Goal: Book appointment/travel/reservation

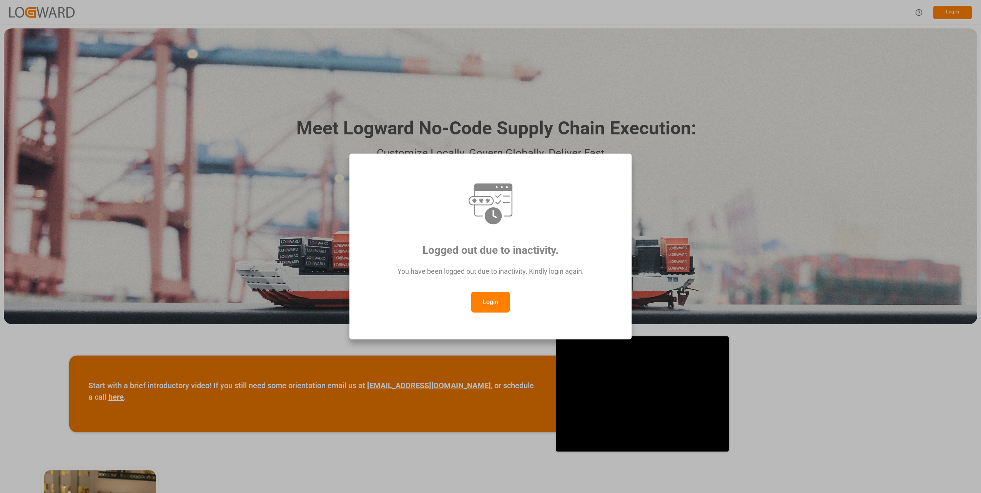
click at [470, 309] on div "Login" at bounding box center [491, 302] width 254 height 21
click at [475, 304] on button "Login" at bounding box center [490, 302] width 38 height 21
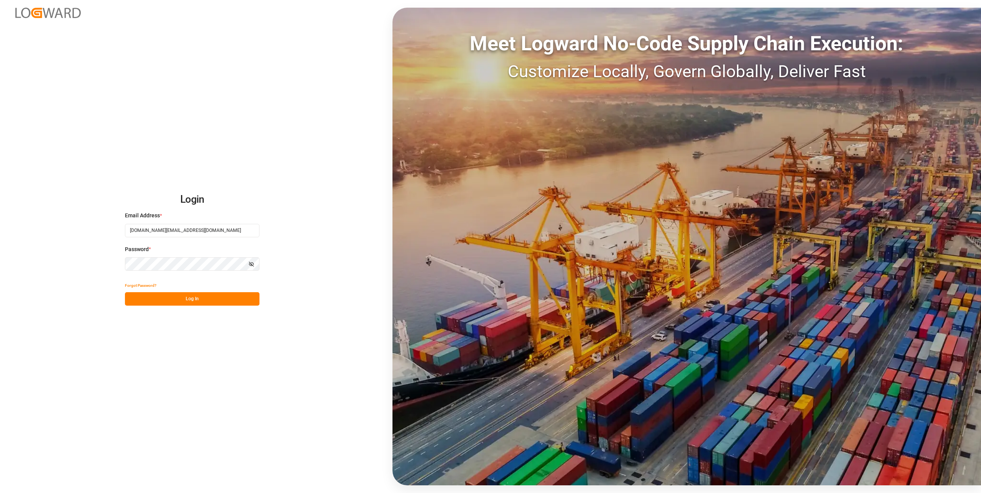
click at [179, 289] on div "Forgot Password?" at bounding box center [192, 285] width 135 height 13
click at [175, 297] on button "Log In" at bounding box center [192, 298] width 135 height 13
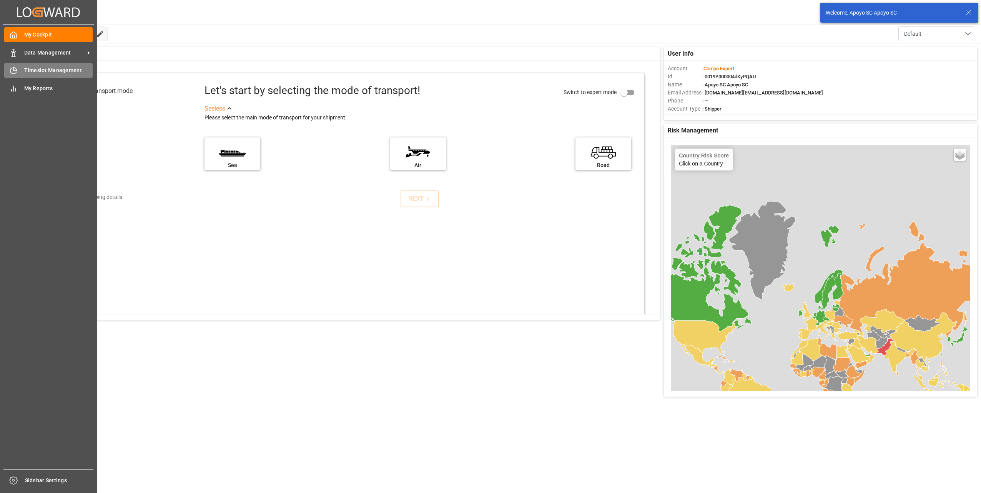
click at [25, 69] on span "Timeslot Management" at bounding box center [58, 70] width 69 height 8
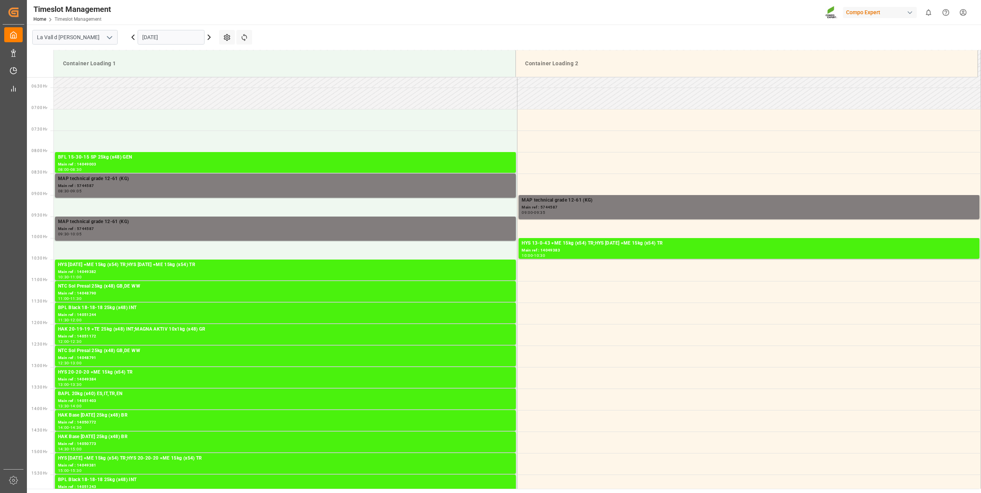
scroll to position [296, 0]
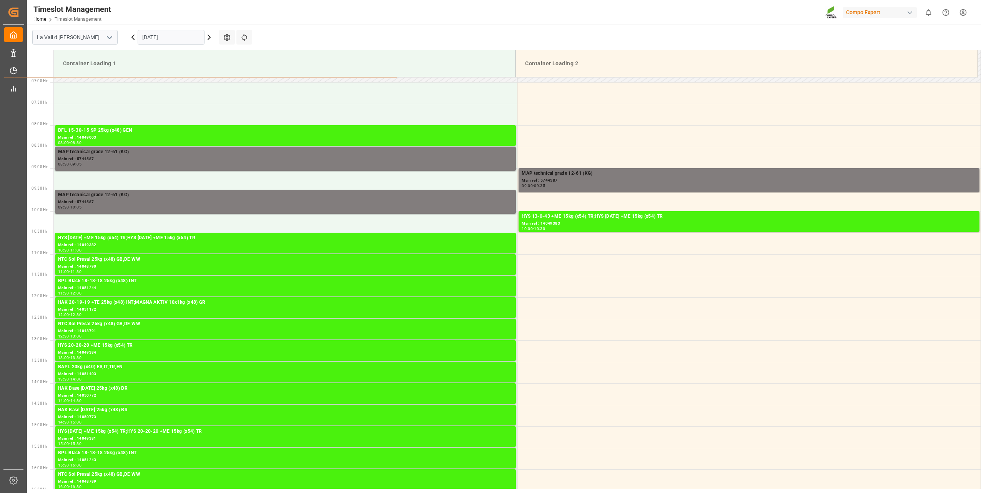
click at [156, 37] on input "[DATE]" at bounding box center [171, 37] width 67 height 15
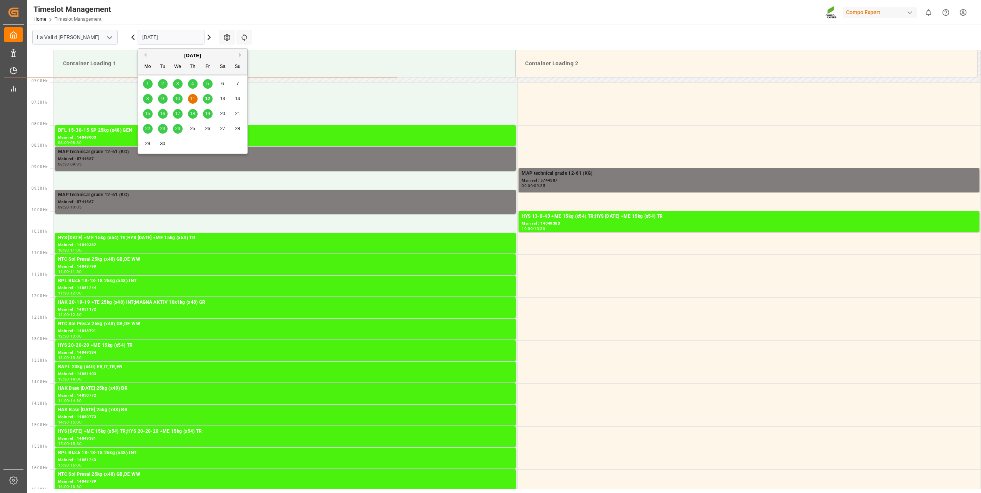
click at [211, 99] on div "12" at bounding box center [208, 99] width 10 height 9
